Goal: Check status

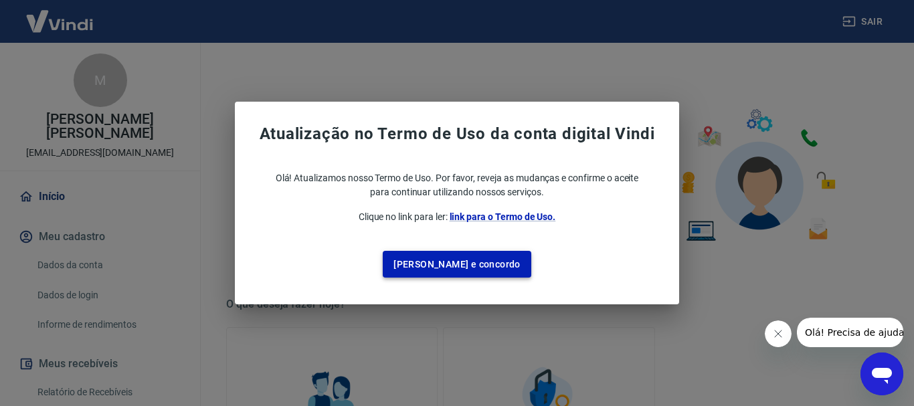
click at [477, 263] on button "[PERSON_NAME] e concordo" at bounding box center [457, 264] width 149 height 27
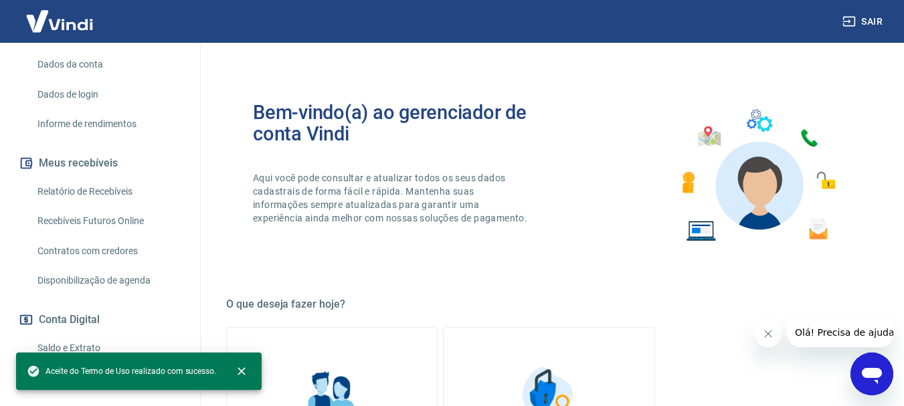
scroll to position [268, 0]
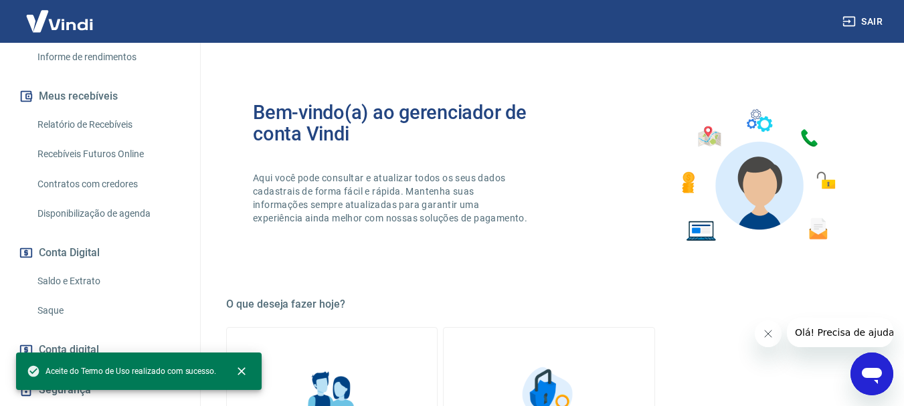
click at [100, 278] on link "Saldo e Extrato" at bounding box center [108, 281] width 152 height 27
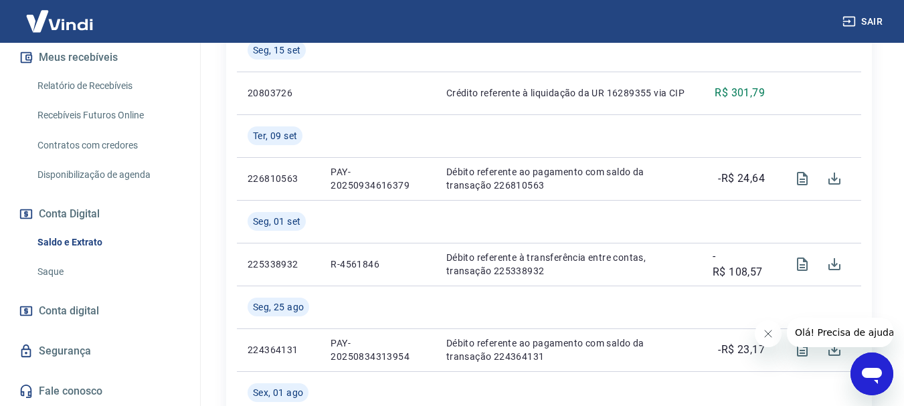
scroll to position [468, 0]
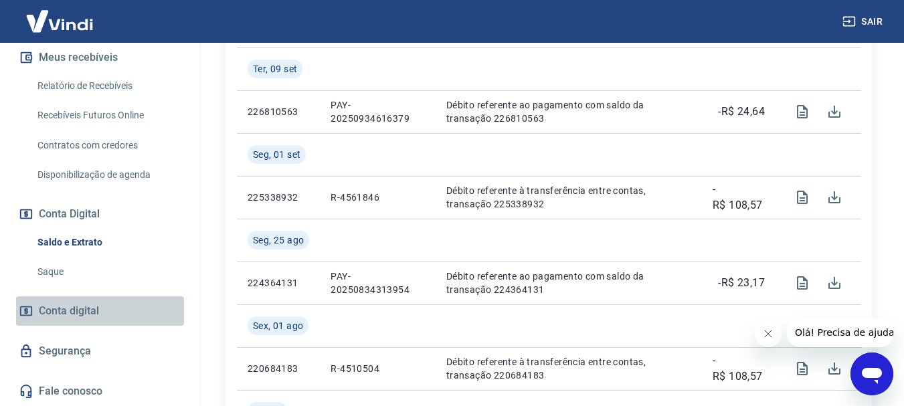
click at [102, 317] on link "Conta digital" at bounding box center [100, 310] width 168 height 29
